Goal: Transaction & Acquisition: Purchase product/service

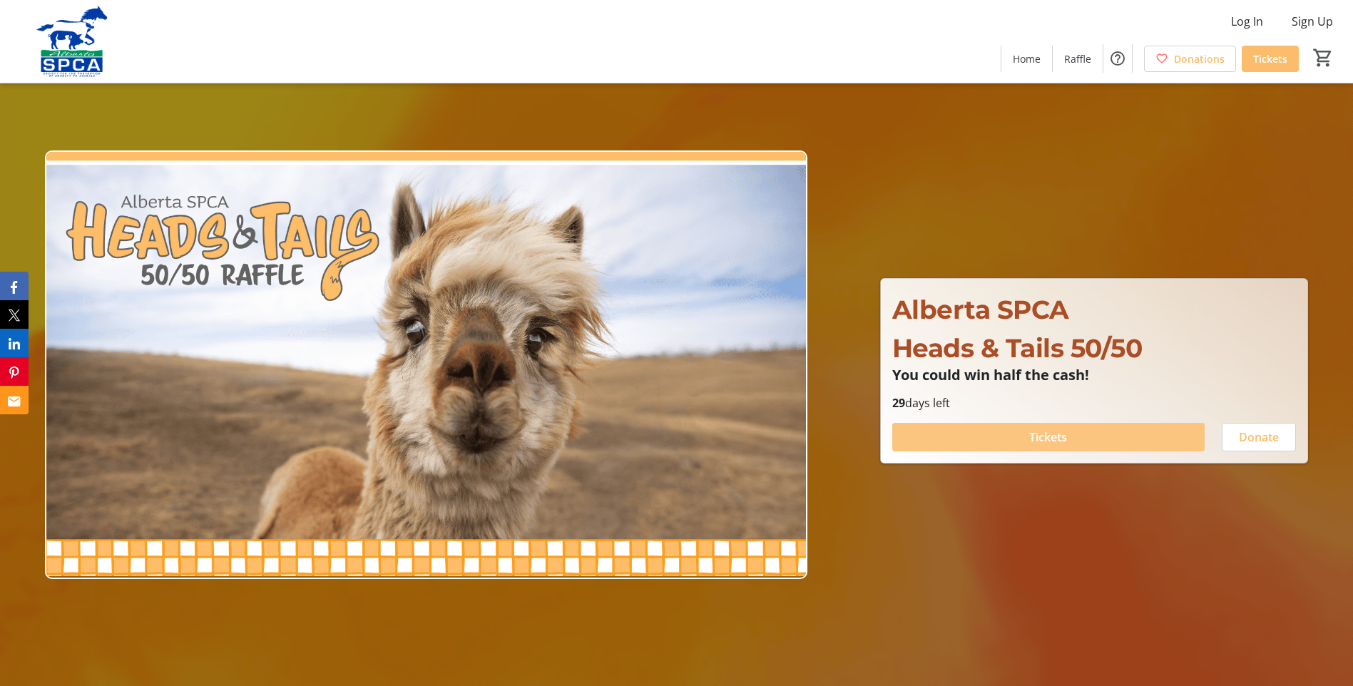
click at [1056, 442] on span "Tickets" at bounding box center [1048, 437] width 38 height 17
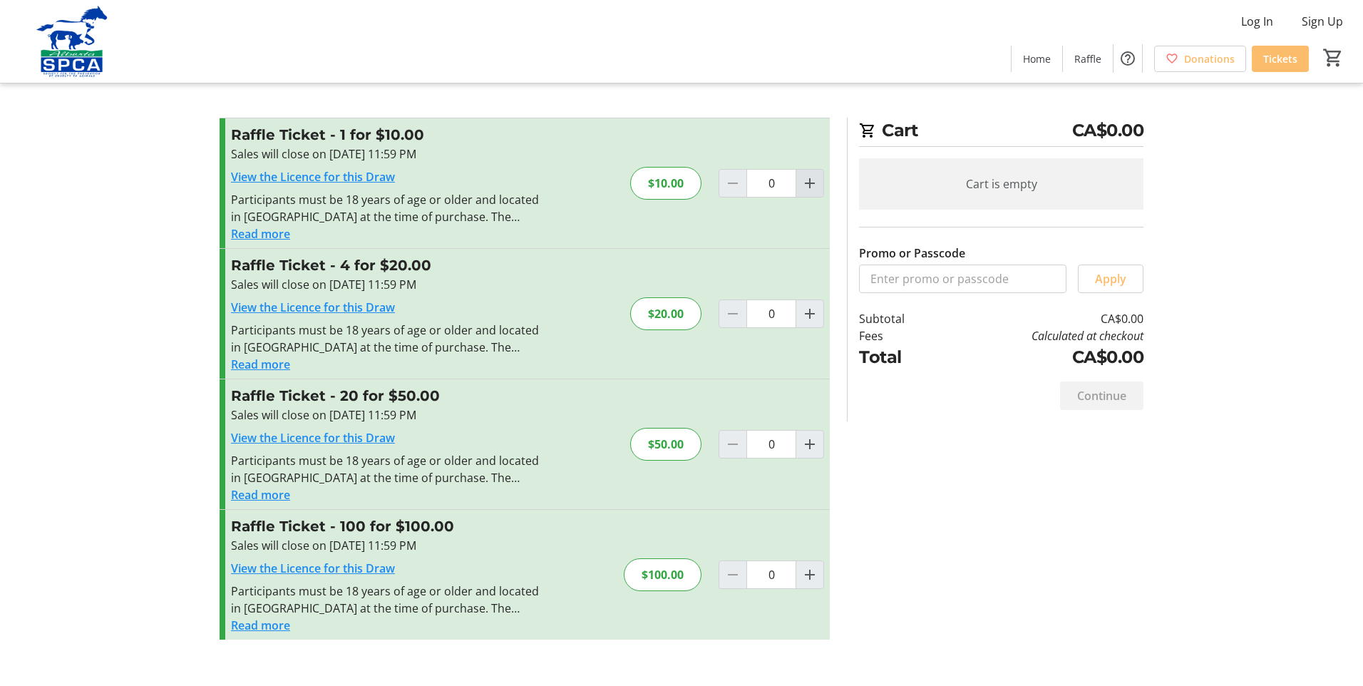
click at [812, 188] on mat-icon "Increment by one" at bounding box center [810, 183] width 17 height 17
type input "1"
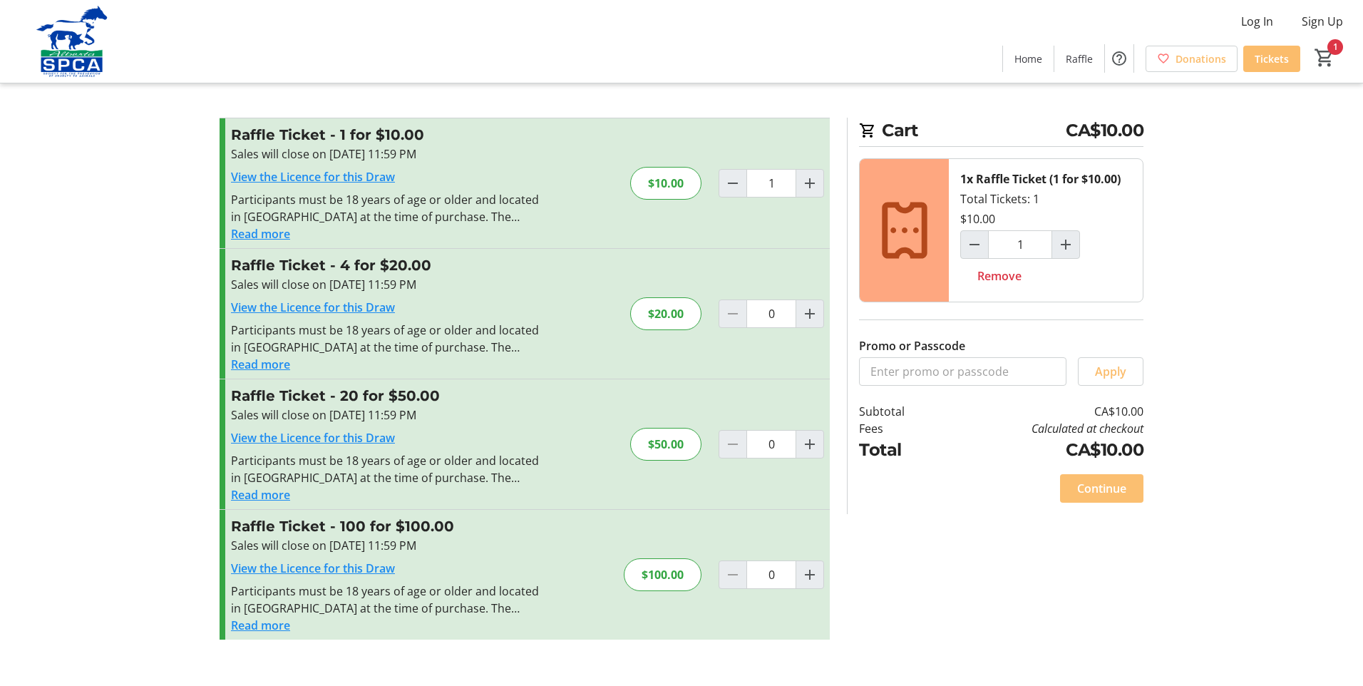
click at [1101, 488] on span "Continue" at bounding box center [1101, 488] width 49 height 17
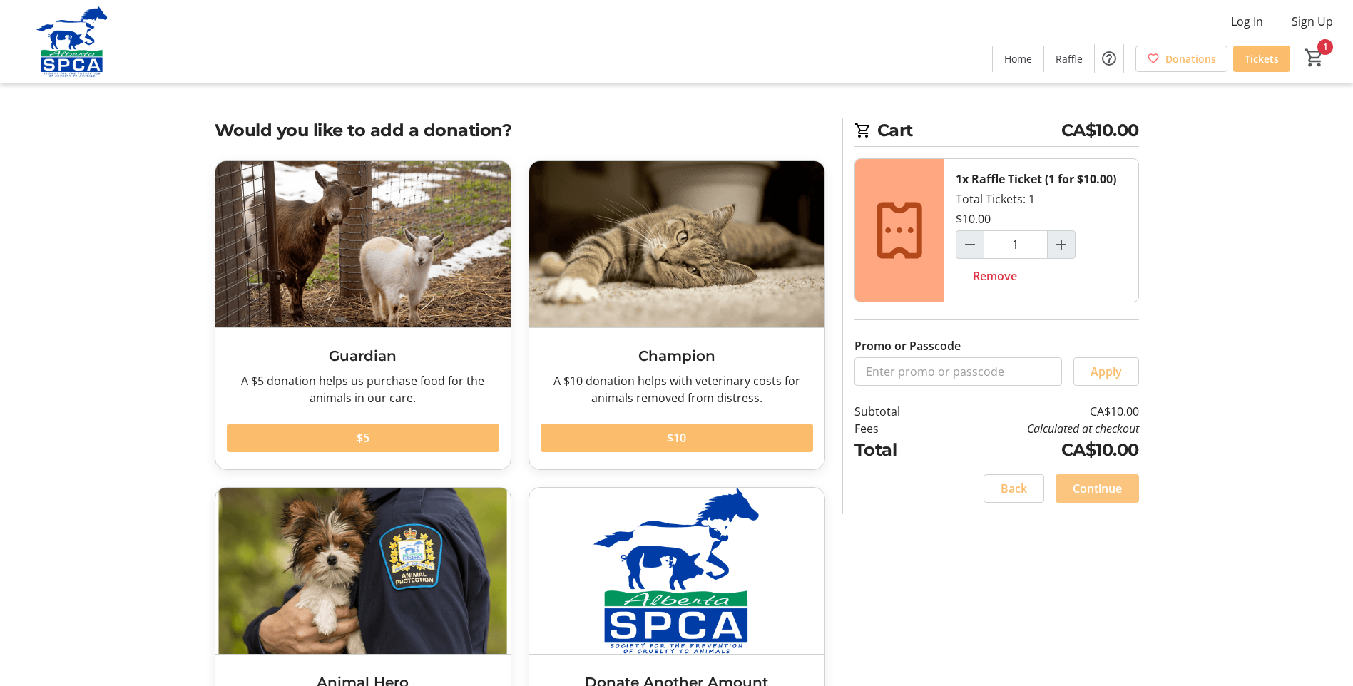
click at [1112, 491] on span "Continue" at bounding box center [1097, 488] width 49 height 17
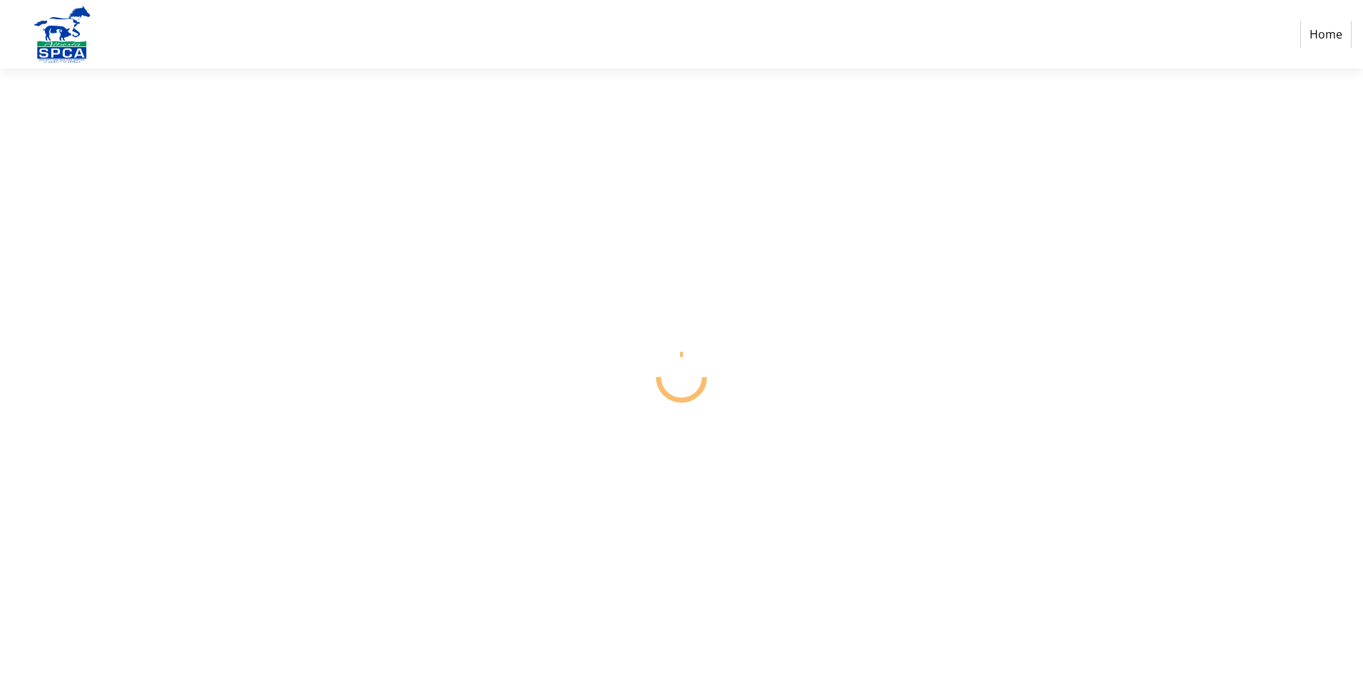
select select "CA"
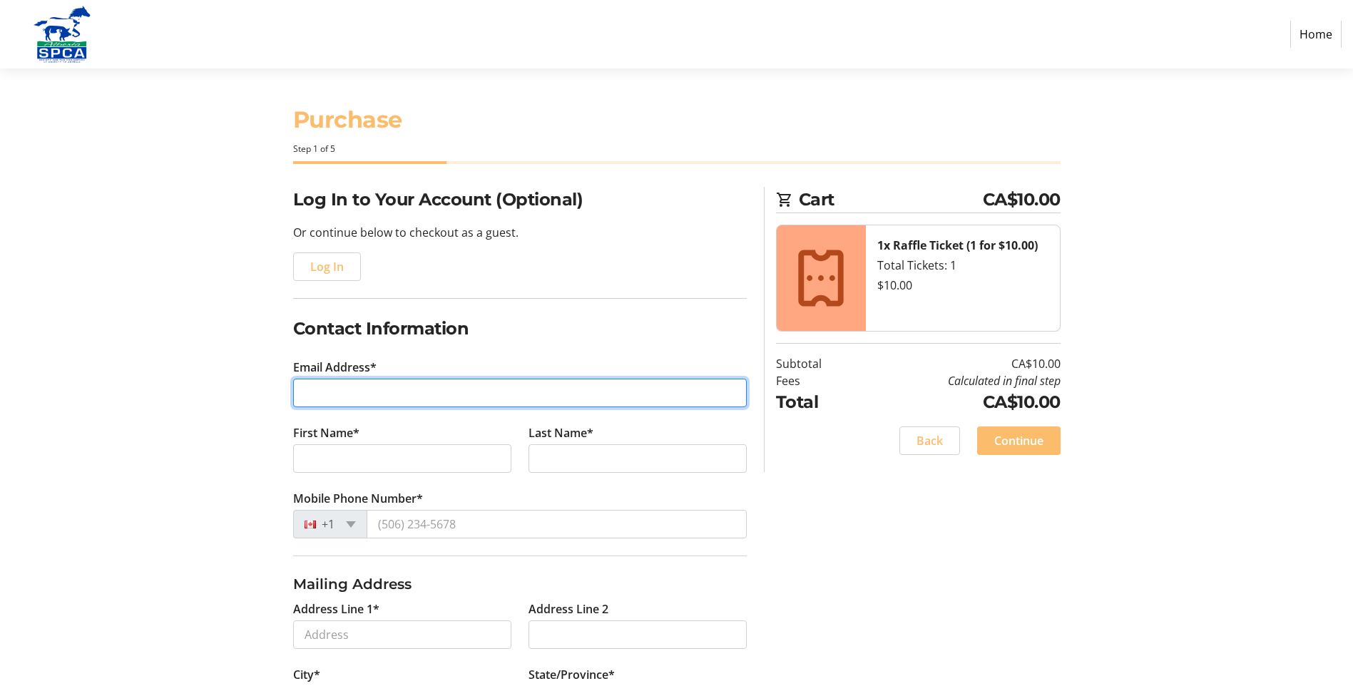
click at [438, 405] on input "Email Address*" at bounding box center [520, 393] width 454 height 29
type input "[EMAIL_ADDRESS][DOMAIN_NAME]"
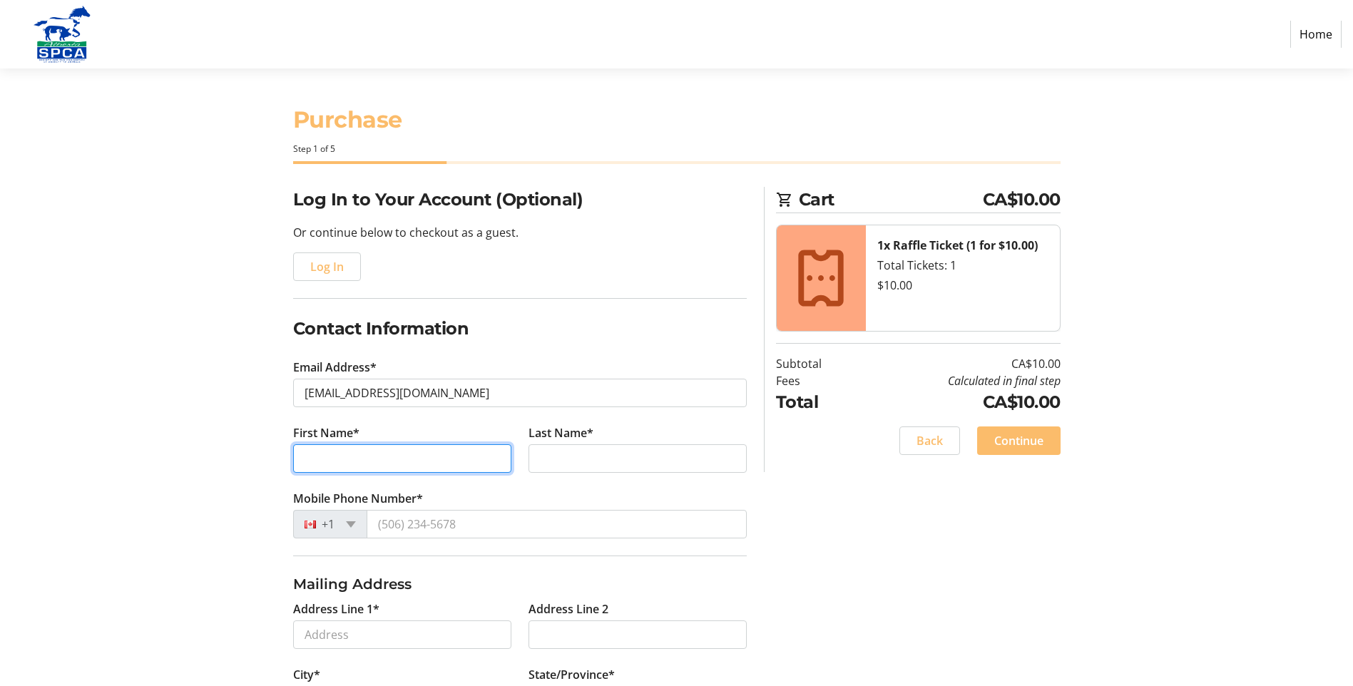
type input "[PERSON_NAME]"
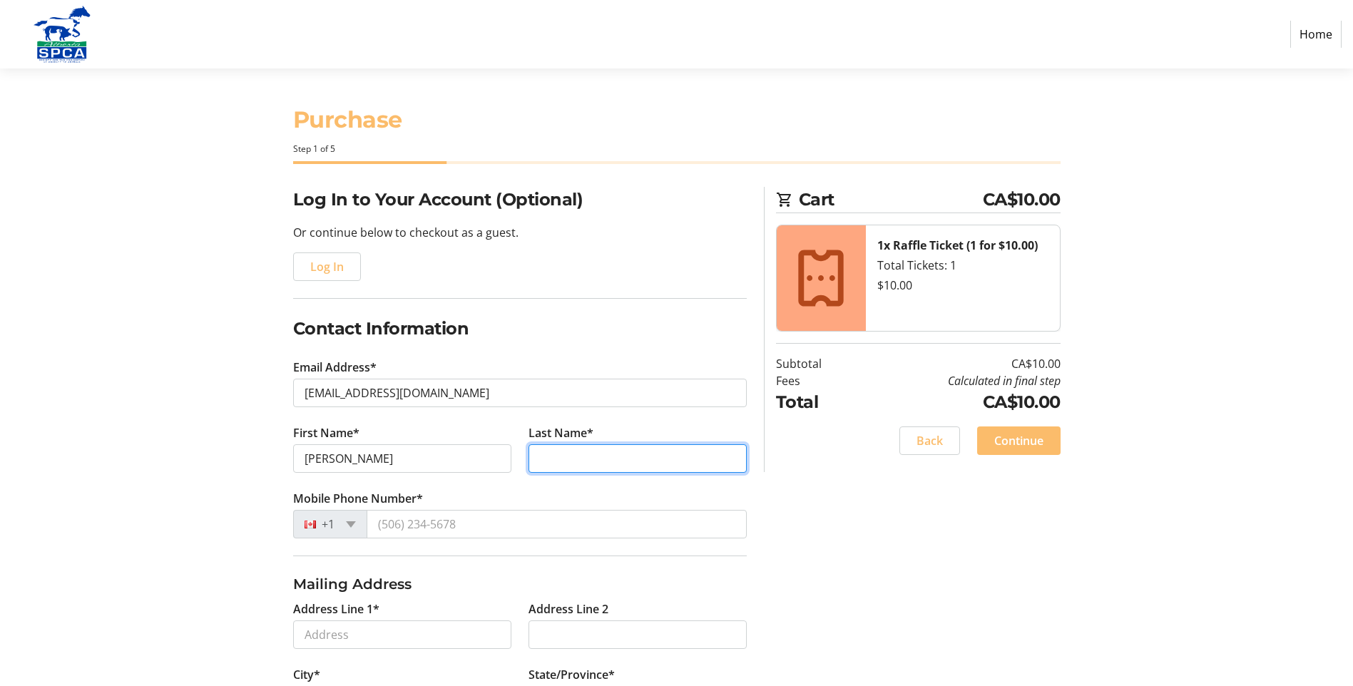
type input "Kitagawa"
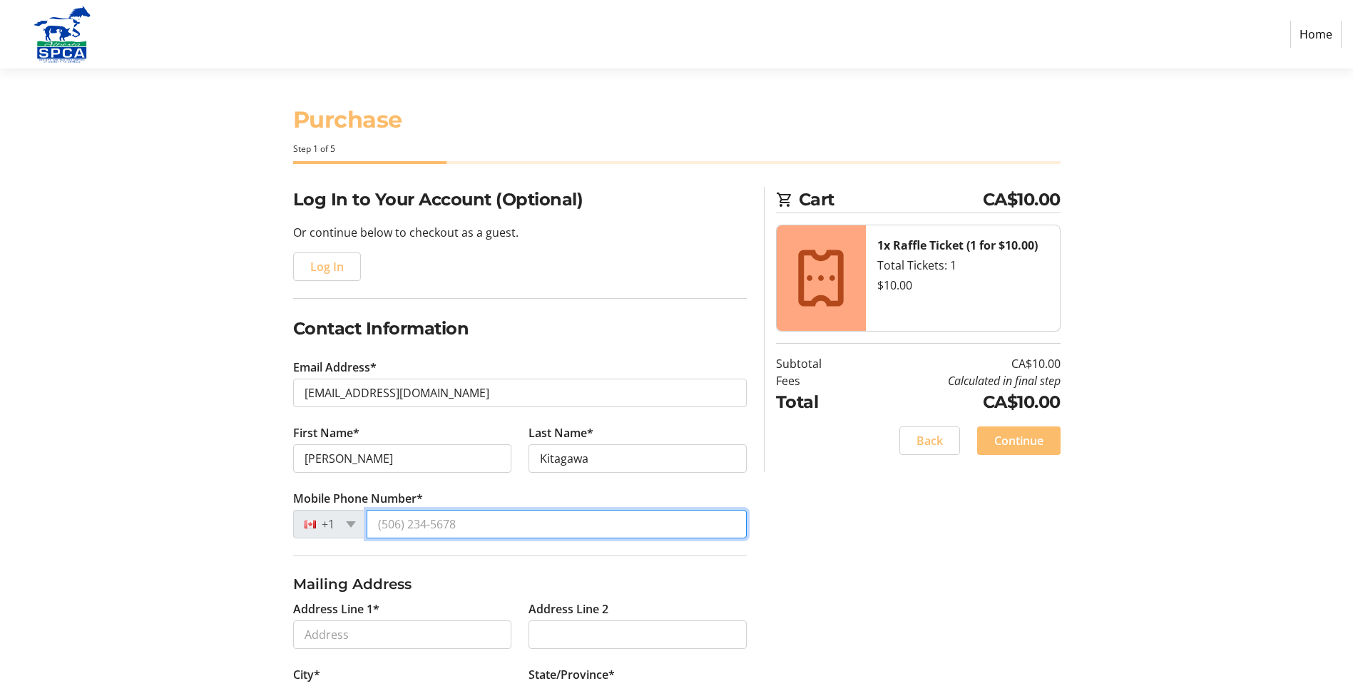
type input "[PHONE_NUMBER]"
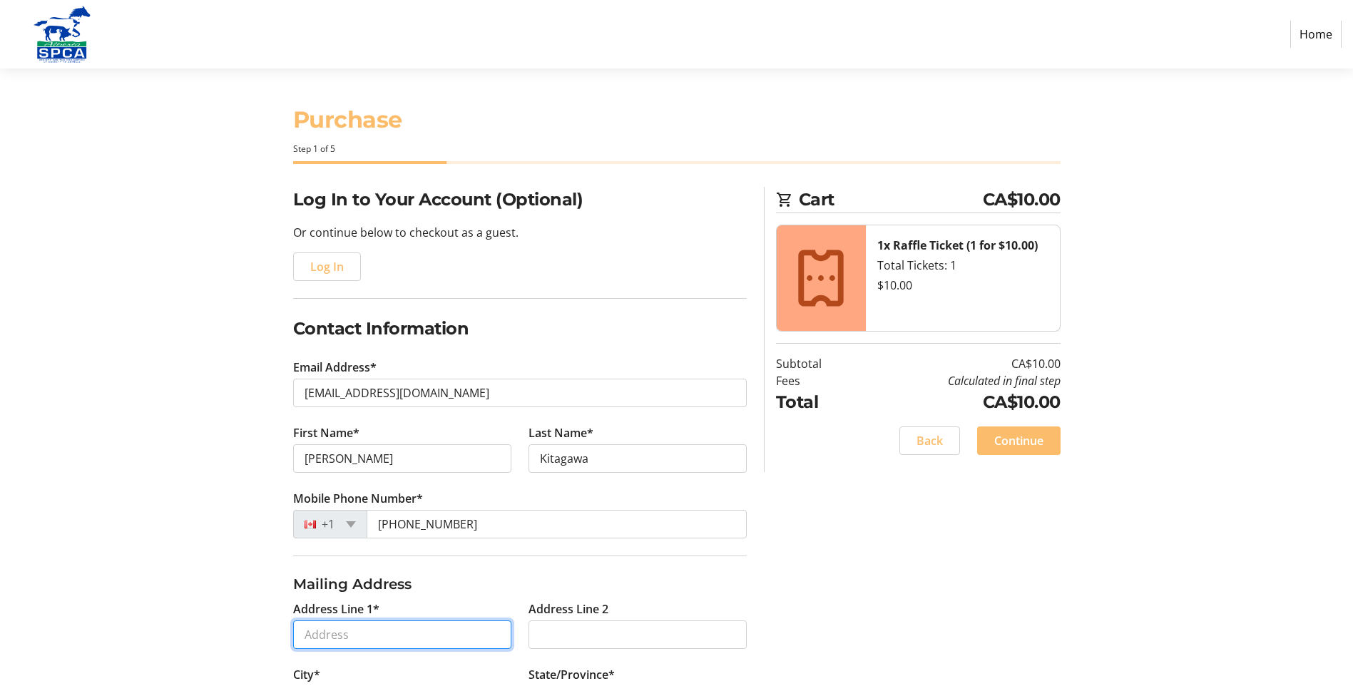
type input "[STREET_ADDRESS]"
type input "[GEOGRAPHIC_DATA]"
select select "AB"
type input "T6G2R4"
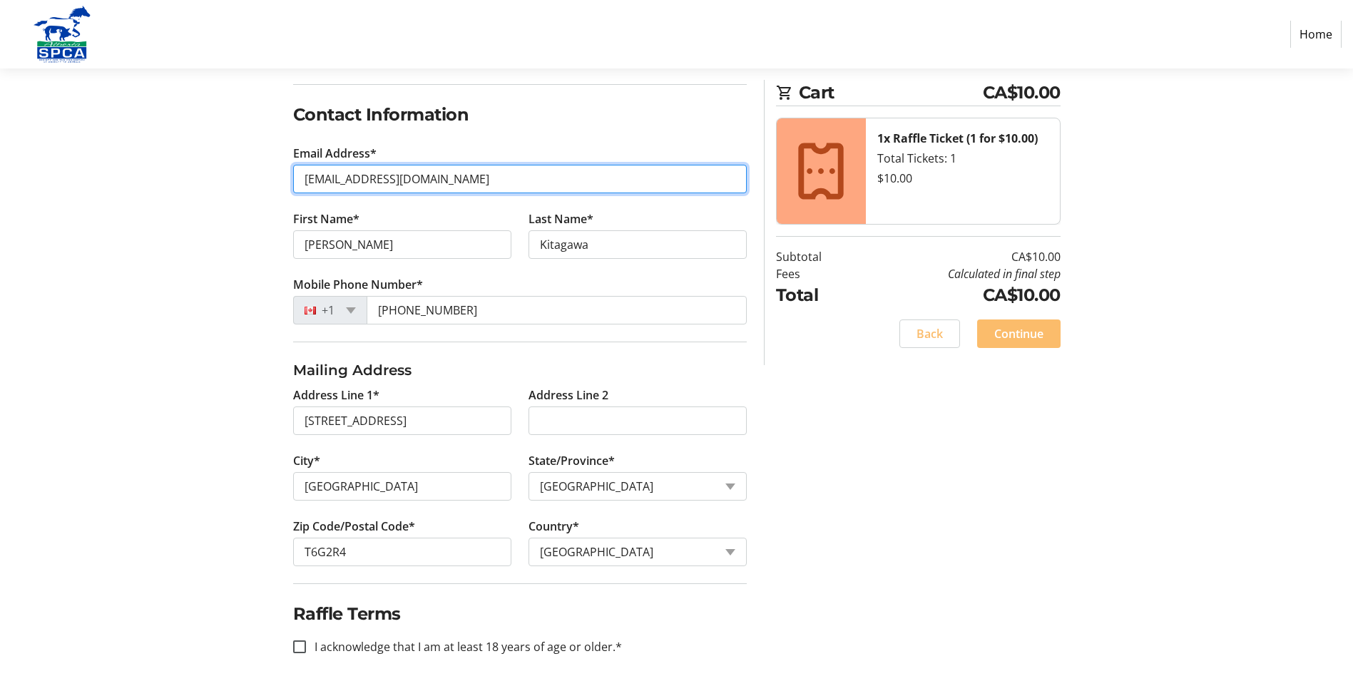
scroll to position [217, 0]
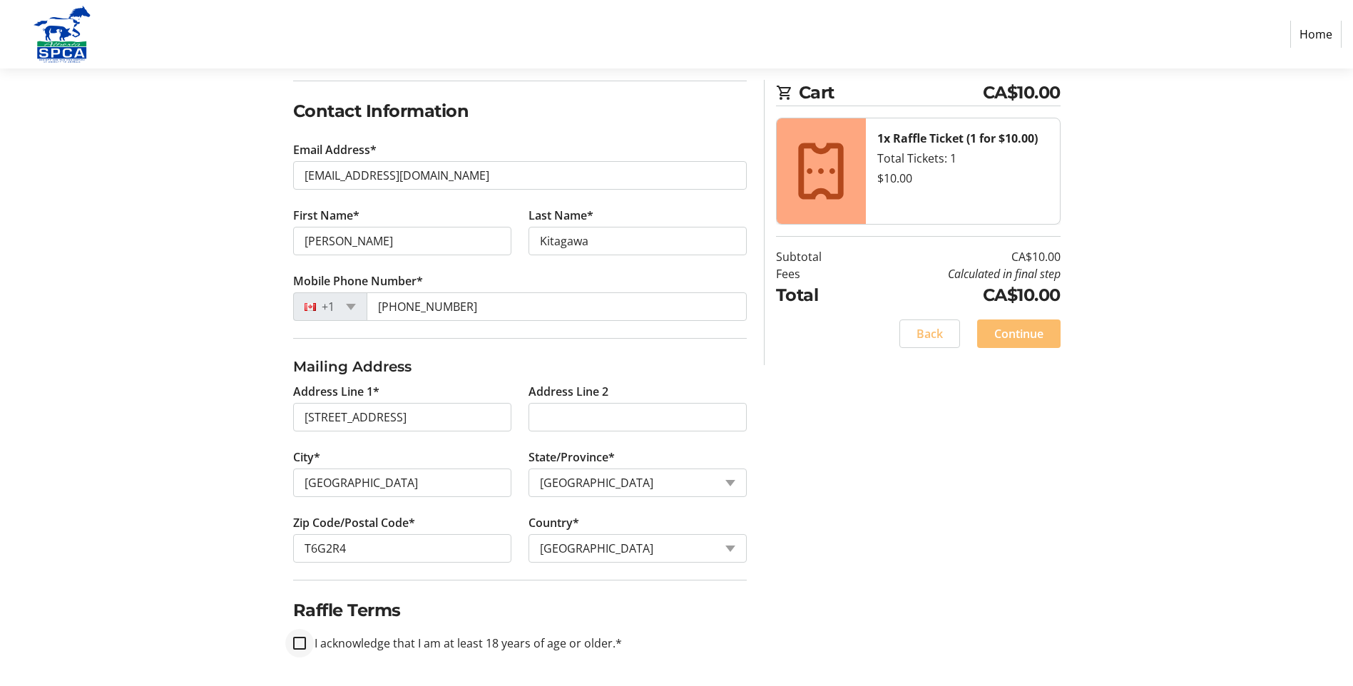
click at [311, 643] on div at bounding box center [299, 643] width 34 height 34
checkbox input "true"
click at [1033, 326] on span "Continue" at bounding box center [1018, 333] width 49 height 17
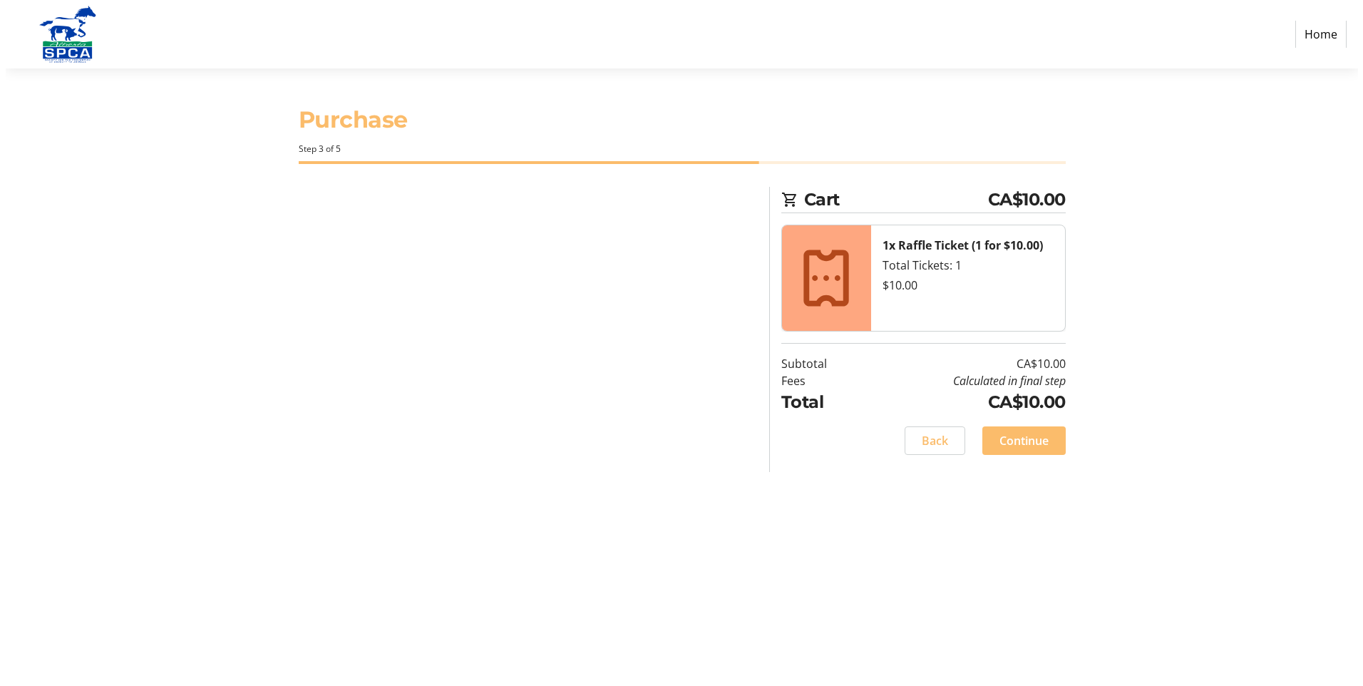
scroll to position [0, 0]
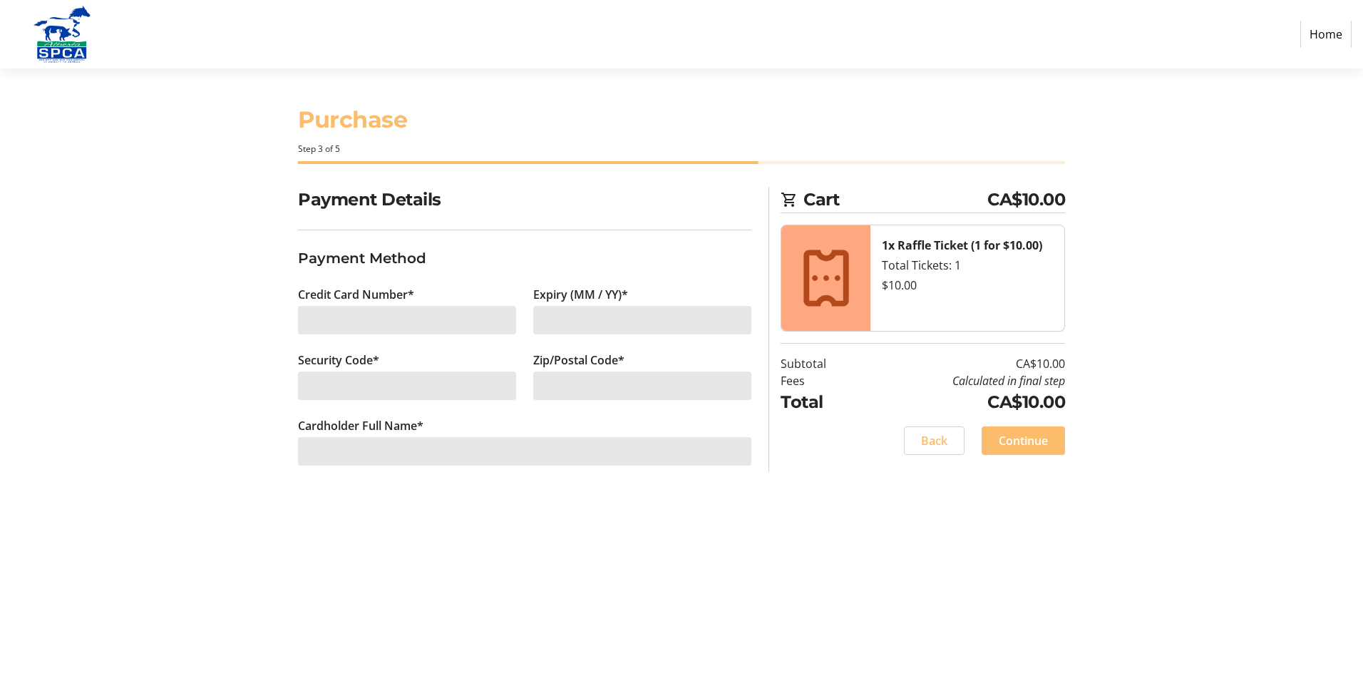
click at [454, 309] on div at bounding box center [407, 320] width 218 height 29
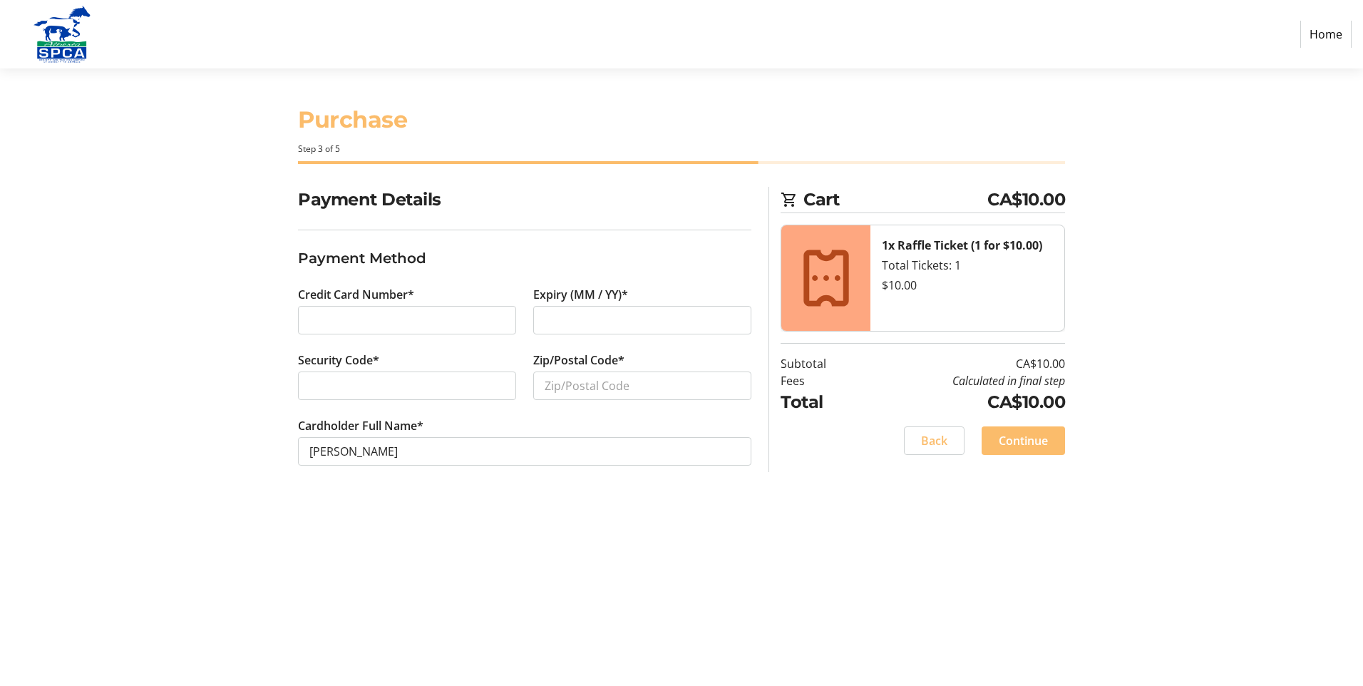
click at [595, 310] on div at bounding box center [642, 320] width 218 height 29
click at [584, 389] on input "Zip/Postal Code*" at bounding box center [642, 386] width 218 height 29
type input "t6g2r4"
click at [1038, 454] on span at bounding box center [1023, 441] width 83 height 34
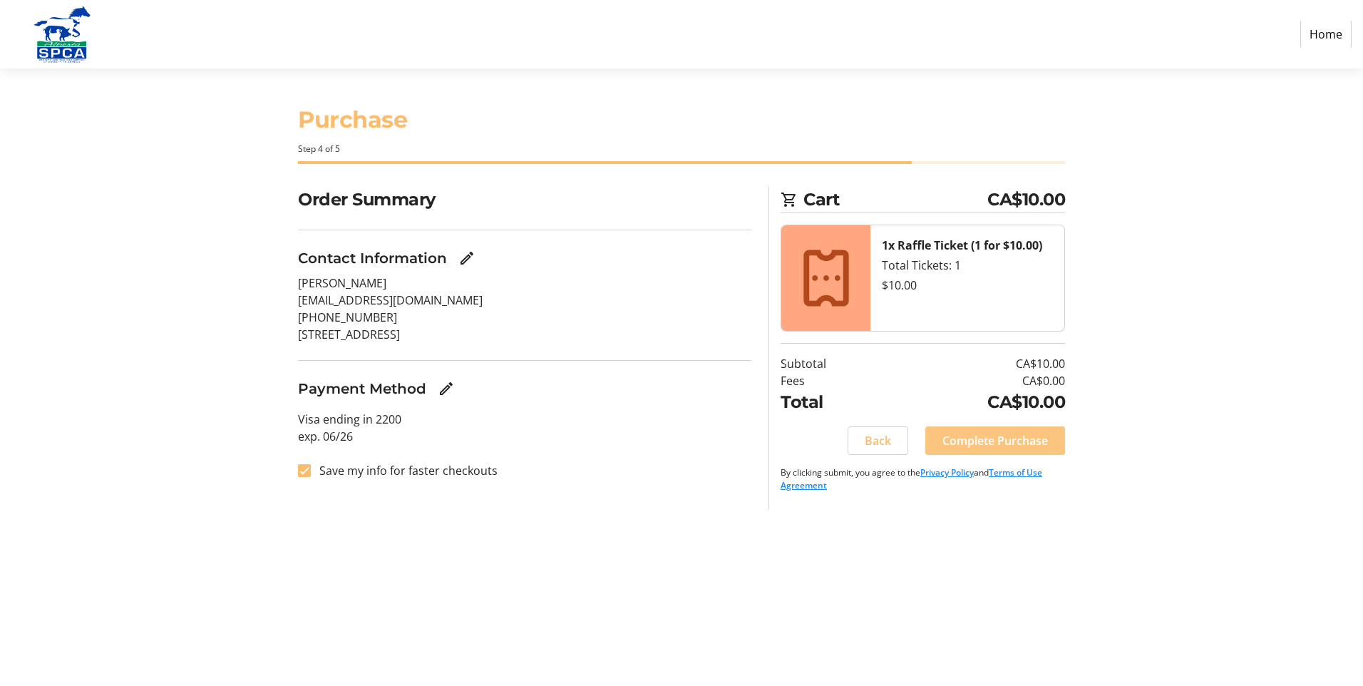
click at [1030, 436] on span "Complete Purchase" at bounding box center [996, 440] width 106 height 17
